Goal: Book appointment/travel/reservation

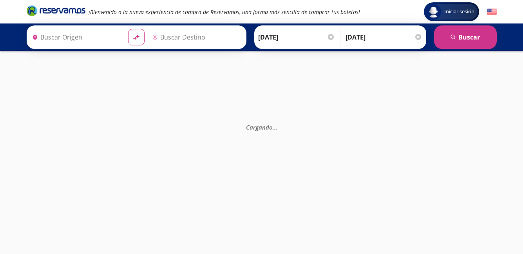
type input "[GEOGRAPHIC_DATA], [GEOGRAPHIC_DATA]"
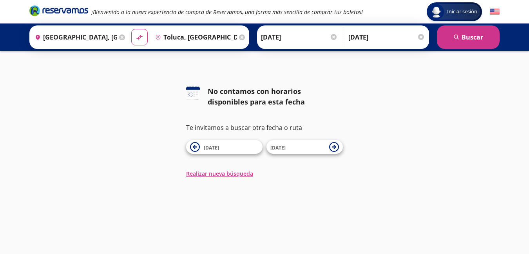
click at [189, 40] on input "Toluca, [GEOGRAPHIC_DATA]" at bounding box center [194, 37] width 85 height 20
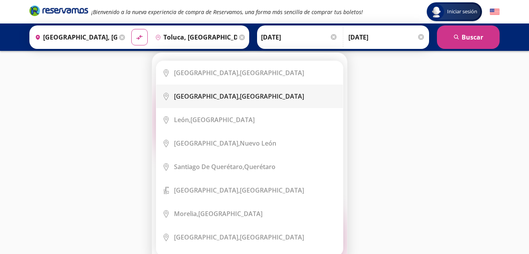
click at [210, 94] on b "[GEOGRAPHIC_DATA]," at bounding box center [207, 96] width 66 height 9
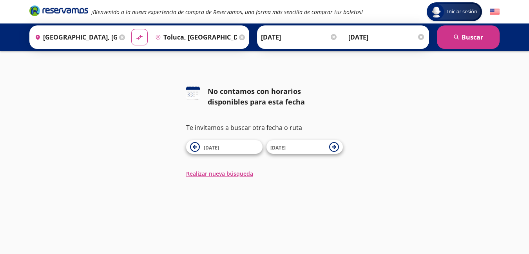
type input "[GEOGRAPHIC_DATA], [GEOGRAPHIC_DATA]"
click at [467, 34] on button "search [GEOGRAPHIC_DATA]" at bounding box center [468, 37] width 63 height 24
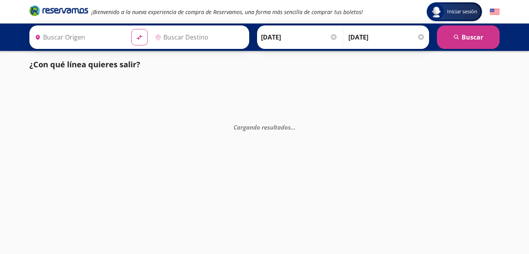
type input "[GEOGRAPHIC_DATA], [GEOGRAPHIC_DATA]"
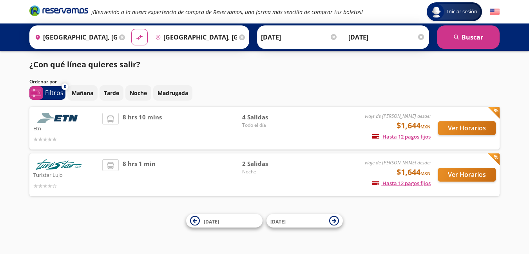
click at [110, 37] on input "[GEOGRAPHIC_DATA], [GEOGRAPHIC_DATA]" at bounding box center [74, 37] width 85 height 20
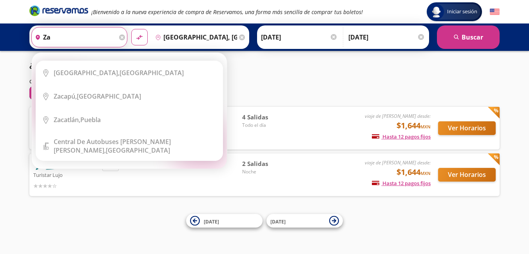
type input "z"
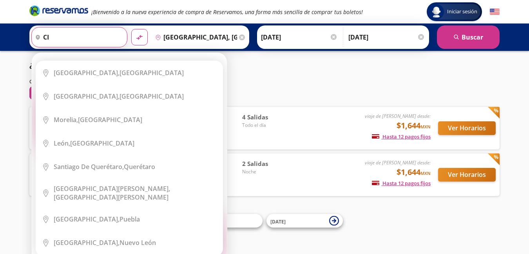
type input "cIU"
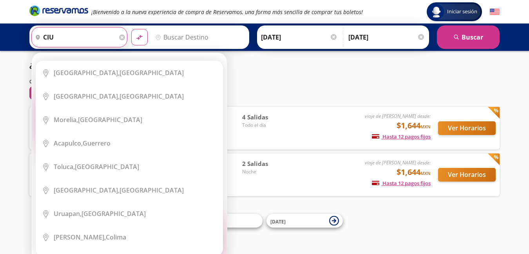
type input "cIUD"
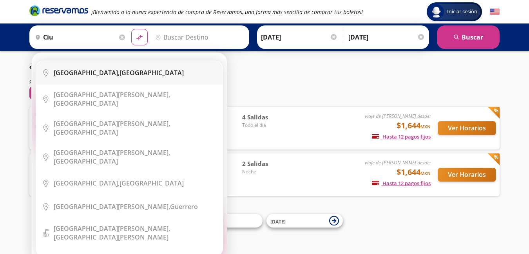
click at [103, 74] on b "[GEOGRAPHIC_DATA]," at bounding box center [87, 73] width 66 height 9
type input "[GEOGRAPHIC_DATA], [GEOGRAPHIC_DATA]"
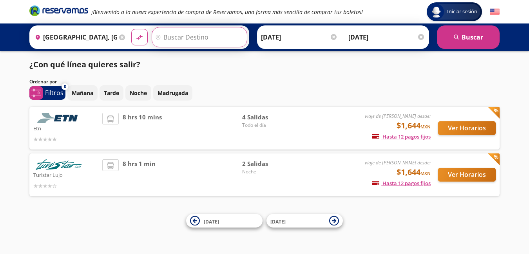
click at [177, 34] on input "Destino" at bounding box center [198, 37] width 93 height 20
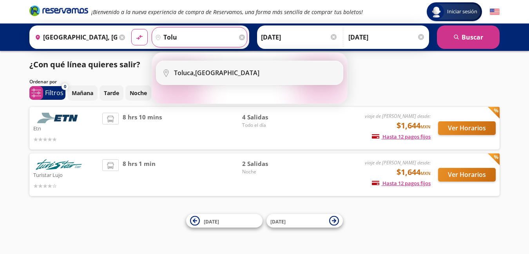
click at [197, 74] on div "Toluca, [GEOGRAPHIC_DATA]" at bounding box center [216, 73] width 85 height 9
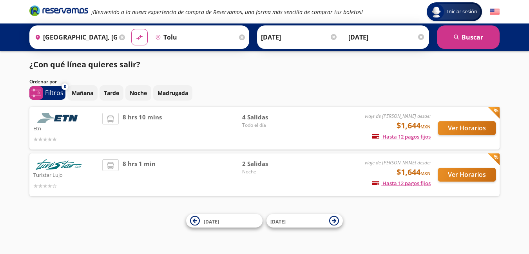
type input "Toluca, [GEOGRAPHIC_DATA]"
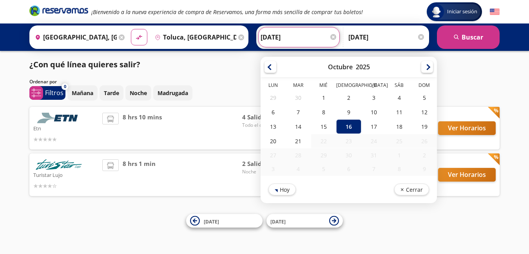
click at [265, 36] on input "[DATE]" at bounding box center [299, 37] width 77 height 20
click at [367, 129] on div "17" at bounding box center [373, 127] width 25 height 15
type input "[DATE]"
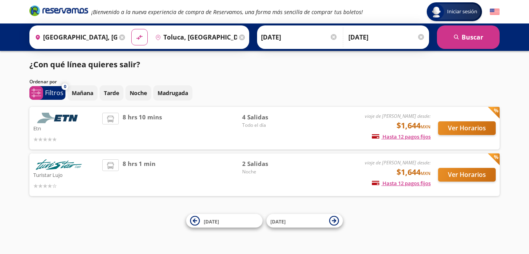
click at [358, 40] on input "[DATE]" at bounding box center [387, 37] width 77 height 20
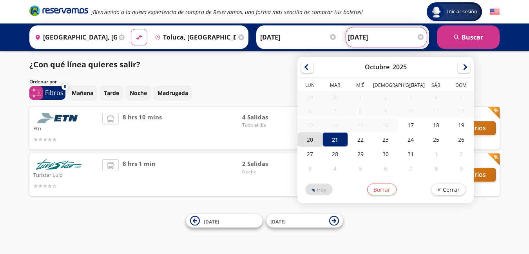
click at [308, 142] on div "20" at bounding box center [310, 140] width 25 height 15
type input "[DATE]"
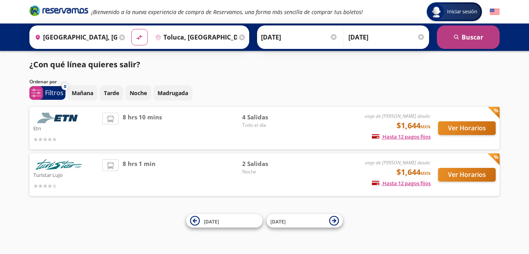
click at [461, 37] on button "search [GEOGRAPHIC_DATA]" at bounding box center [468, 37] width 63 height 24
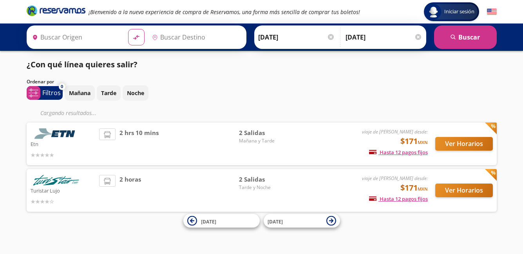
type input "[GEOGRAPHIC_DATA], [GEOGRAPHIC_DATA]"
type input "Toluca, [GEOGRAPHIC_DATA]"
